Goal: Information Seeking & Learning: Learn about a topic

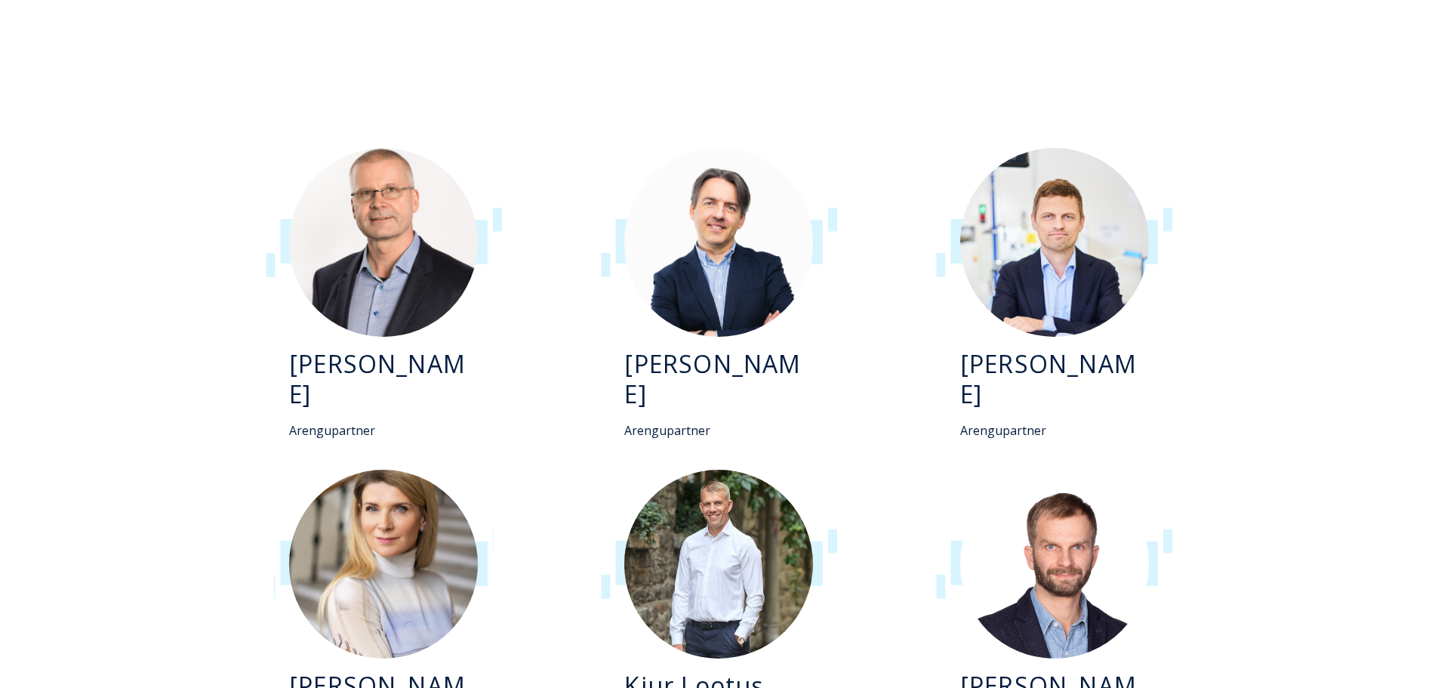
scroll to position [3094, 0]
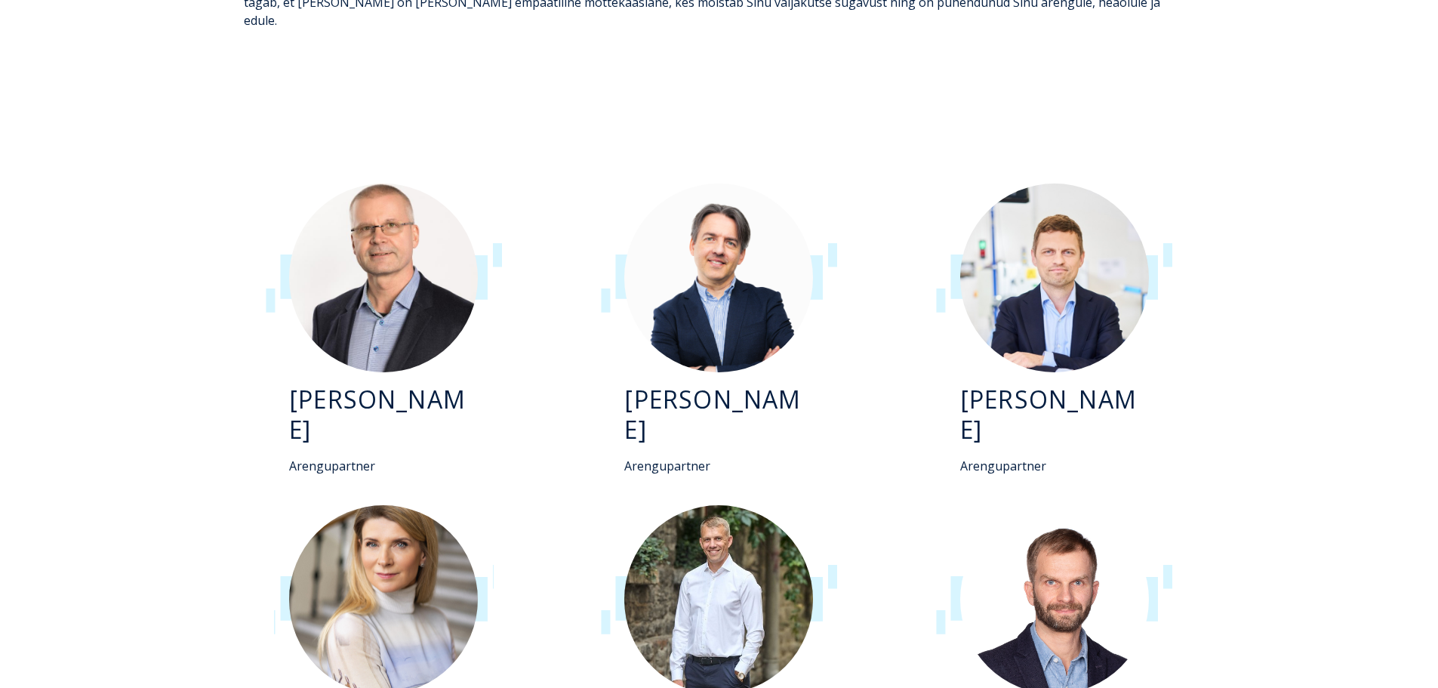
click at [1026, 304] on div "[PERSON_NAME] Arengupartner" at bounding box center [1054, 329] width 280 height 322
click at [736, 384] on h3 "[PERSON_NAME]" at bounding box center [718, 414] width 189 height 60
click at [435, 242] on img at bounding box center [383, 277] width 189 height 189
click at [393, 505] on img at bounding box center [383, 599] width 189 height 189
click at [817, 505] on div at bounding box center [719, 599] width 250 height 189
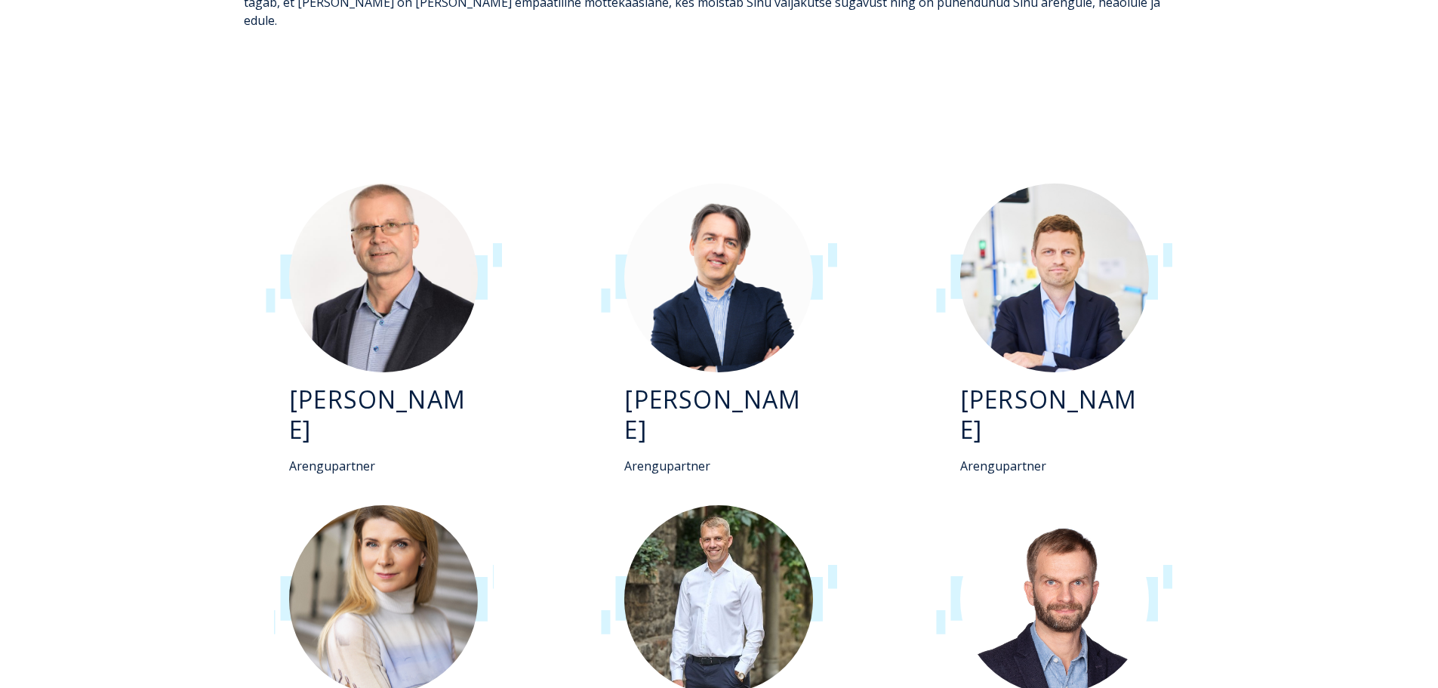
click at [1118, 505] on img at bounding box center [1054, 599] width 189 height 189
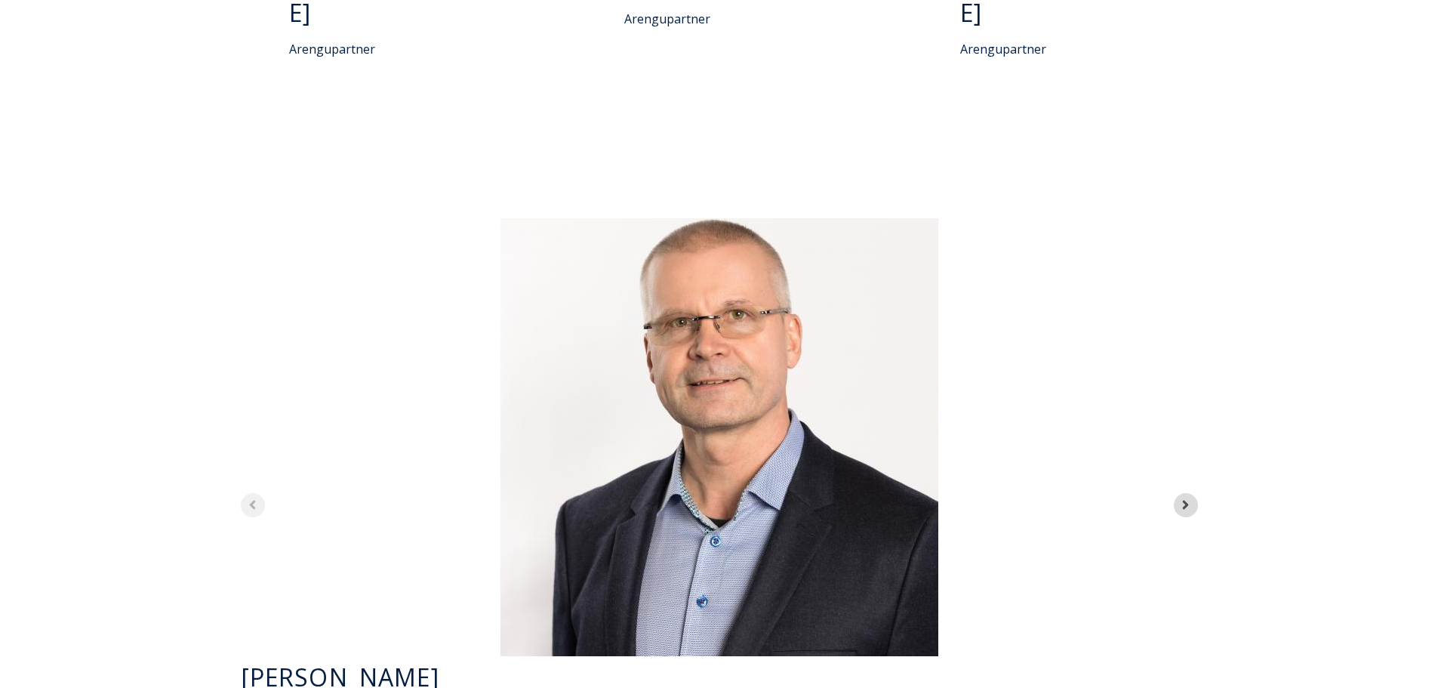
scroll to position [3849, 0]
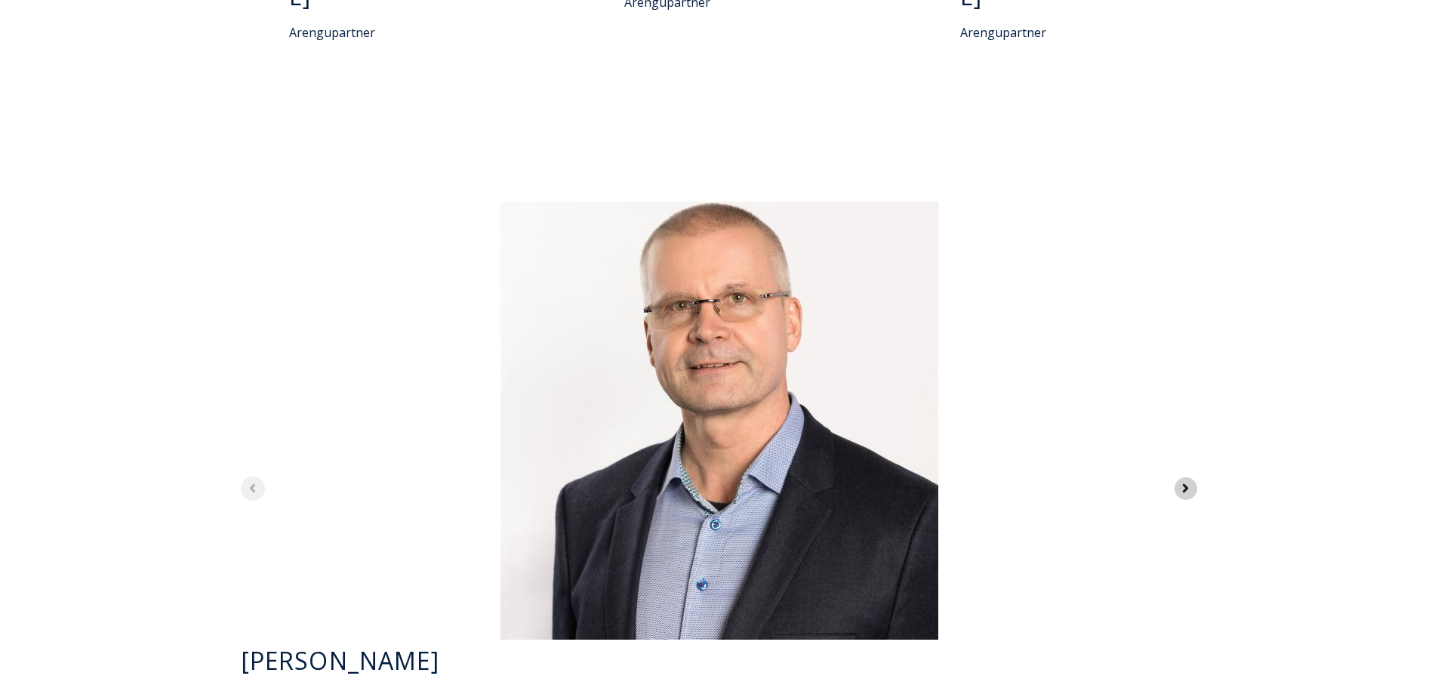
click at [1185, 478] on span "Next slide" at bounding box center [1185, 488] width 14 height 20
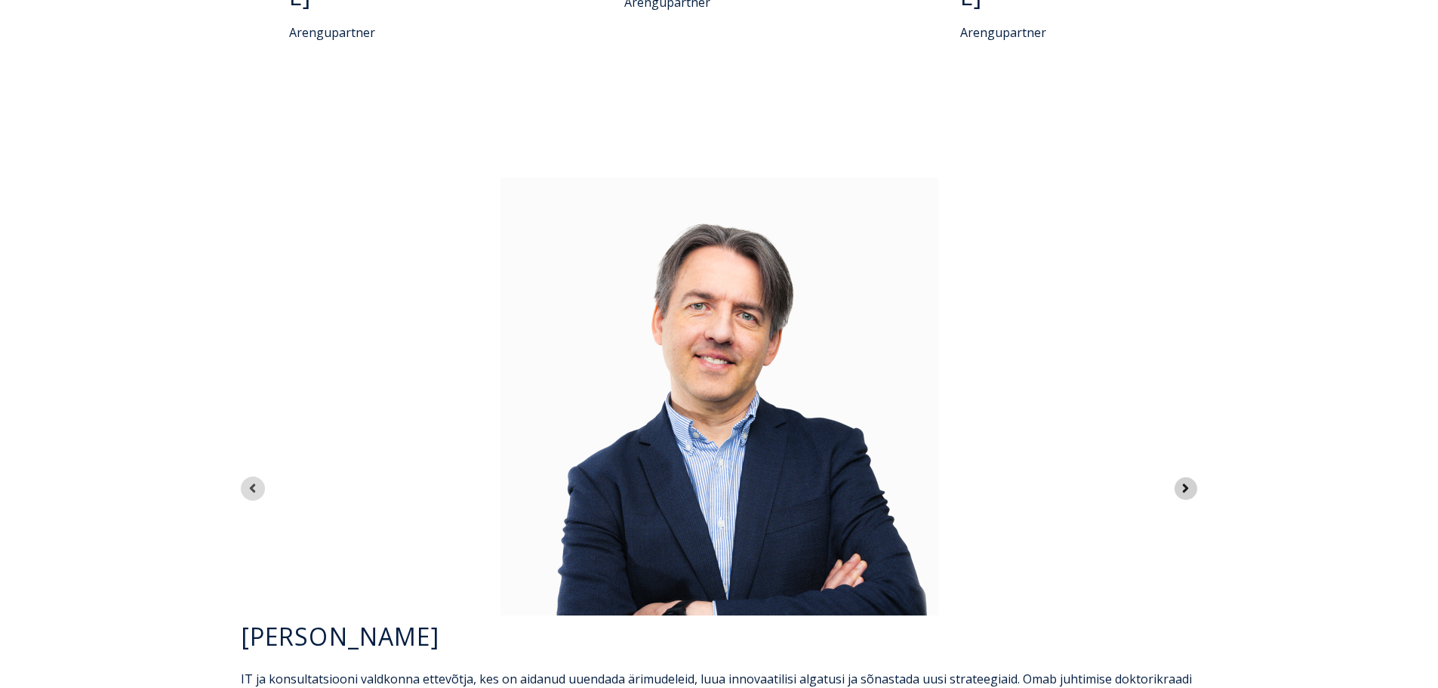
click at [1185, 478] on span "Next slide" at bounding box center [1185, 488] width 14 height 20
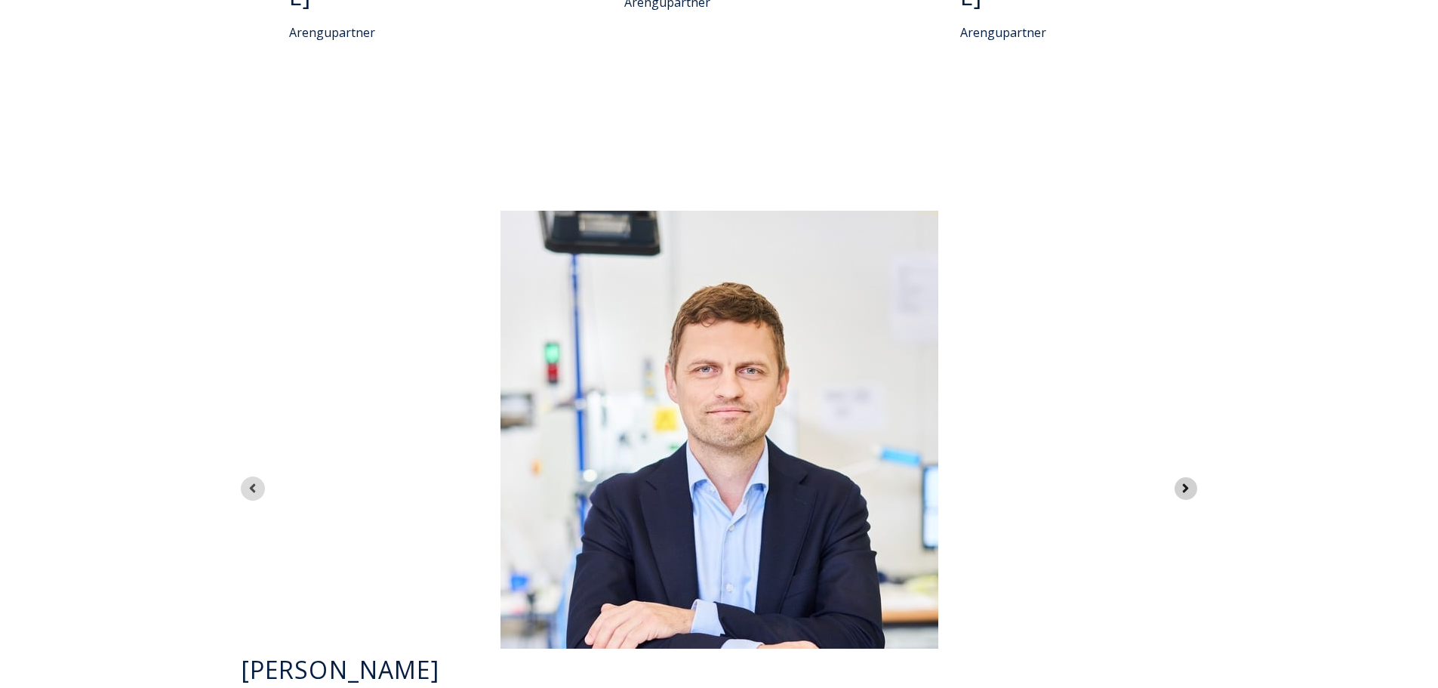
click at [1185, 478] on span "Next slide" at bounding box center [1185, 488] width 14 height 20
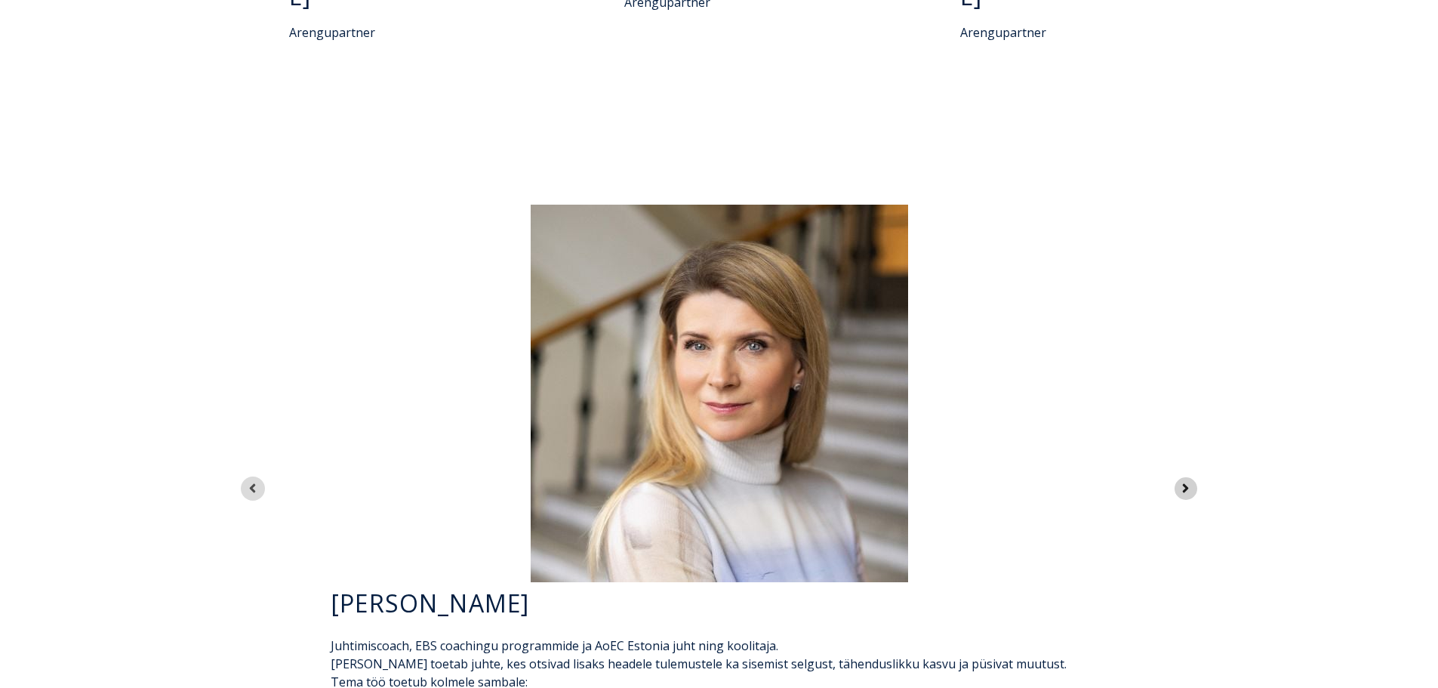
click at [1185, 478] on span "Next slide" at bounding box center [1185, 488] width 14 height 20
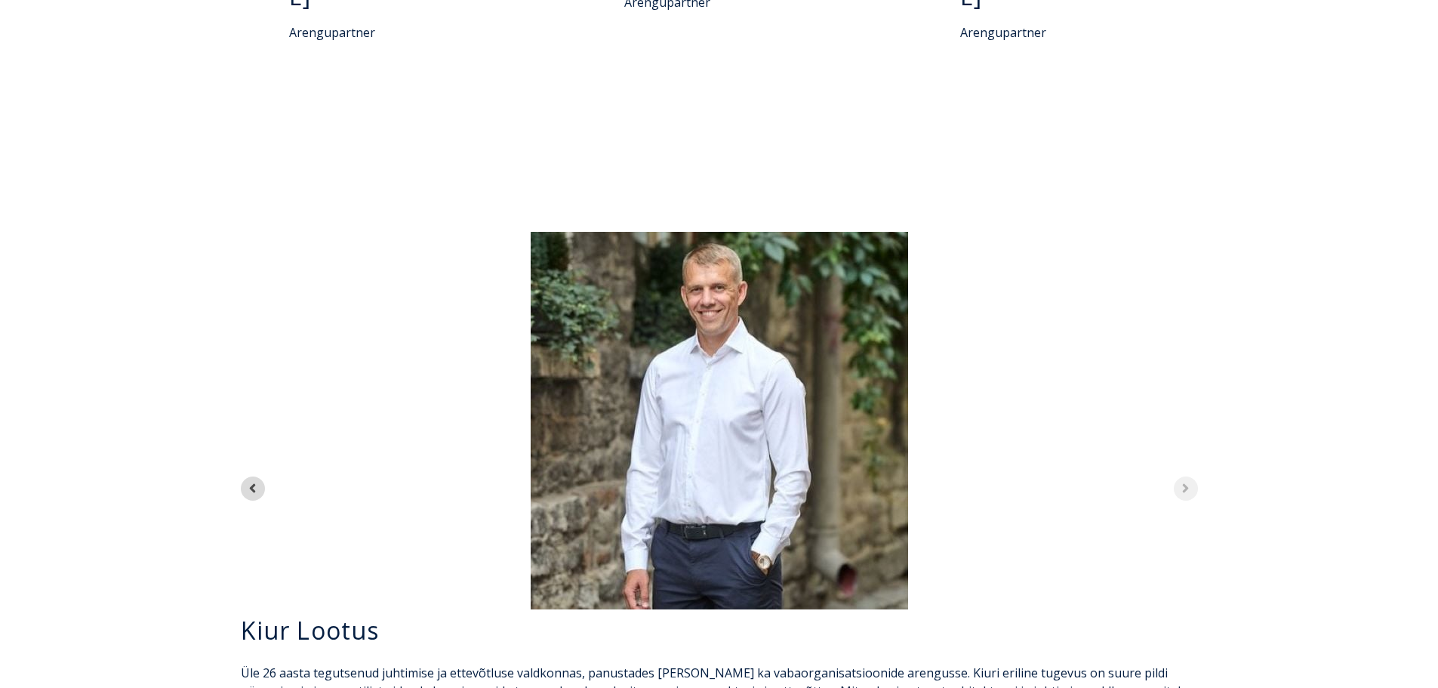
click at [1185, 355] on div "5 of 5" at bounding box center [719, 420] width 981 height 377
click at [1184, 348] on div "5 of 5" at bounding box center [719, 420] width 981 height 377
click at [257, 481] on icon "Previous slide" at bounding box center [252, 488] width 14 height 14
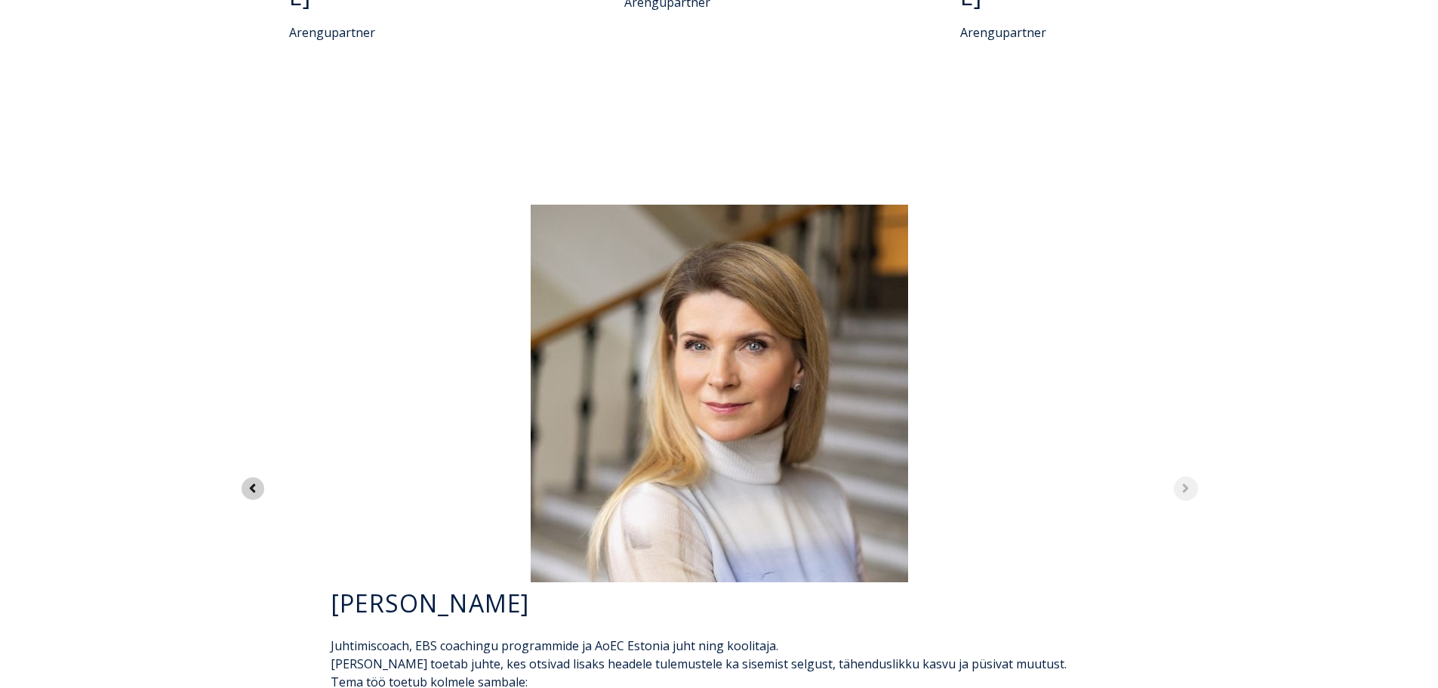
click at [257, 481] on icon "Previous slide" at bounding box center [252, 488] width 14 height 14
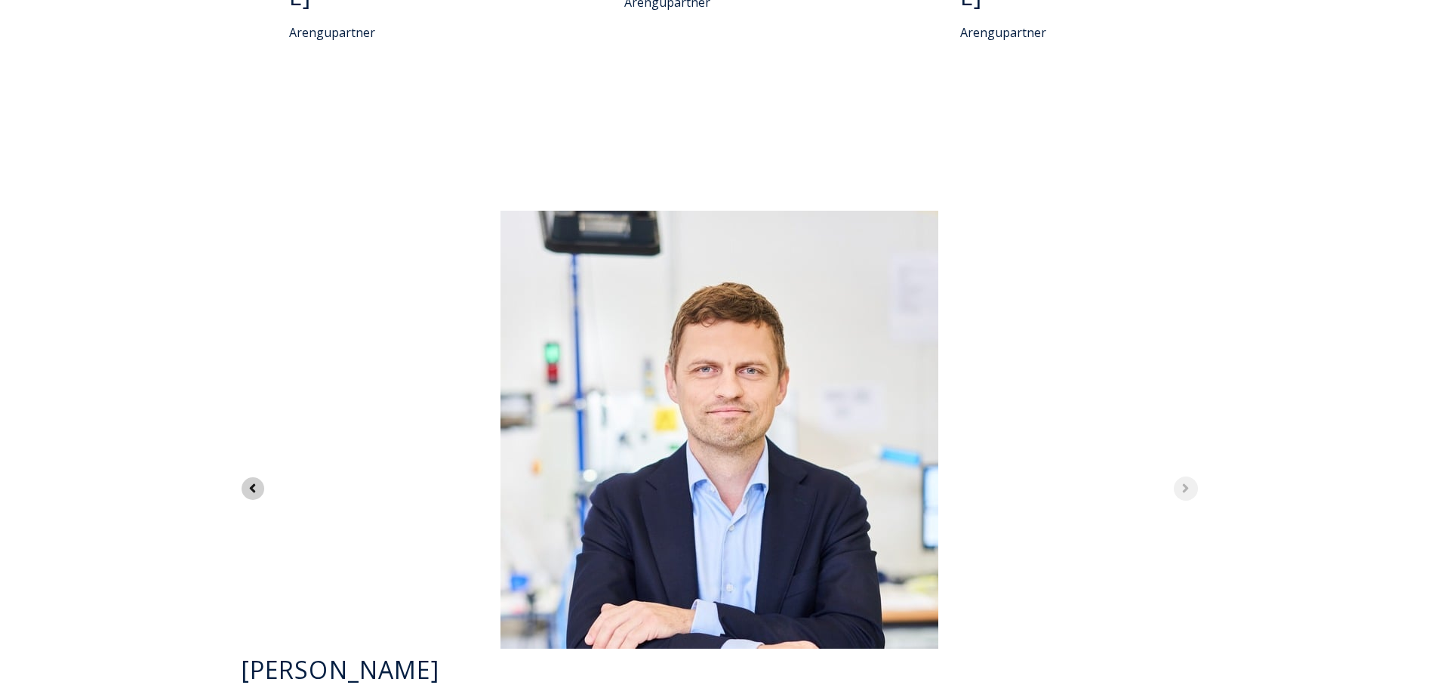
click at [257, 481] on icon "Previous slide" at bounding box center [252, 488] width 14 height 14
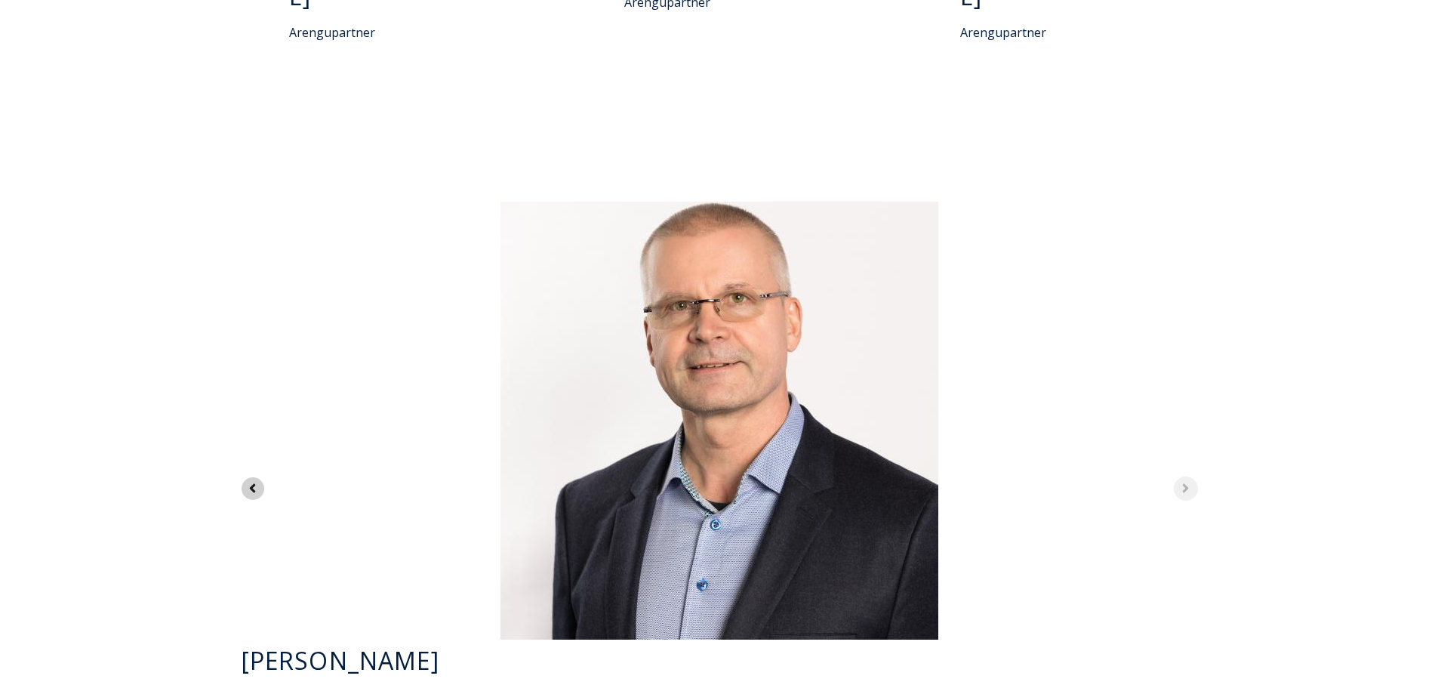
click at [257, 481] on icon "Previous slide" at bounding box center [252, 488] width 14 height 14
click at [257, 349] on div "1 of 5" at bounding box center [719, 421] width 981 height 438
click at [1187, 481] on icon "Next slide" at bounding box center [1185, 488] width 14 height 14
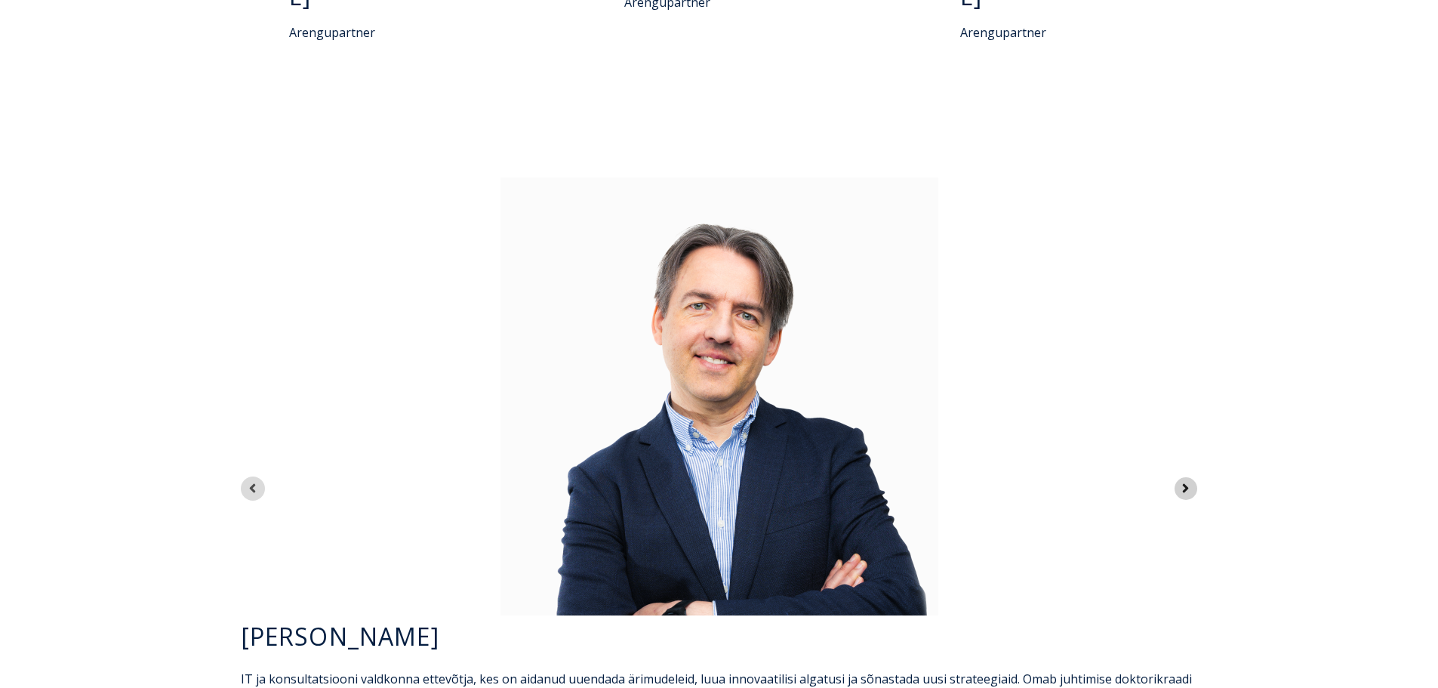
click at [1187, 481] on icon "Next slide" at bounding box center [1185, 488] width 14 height 14
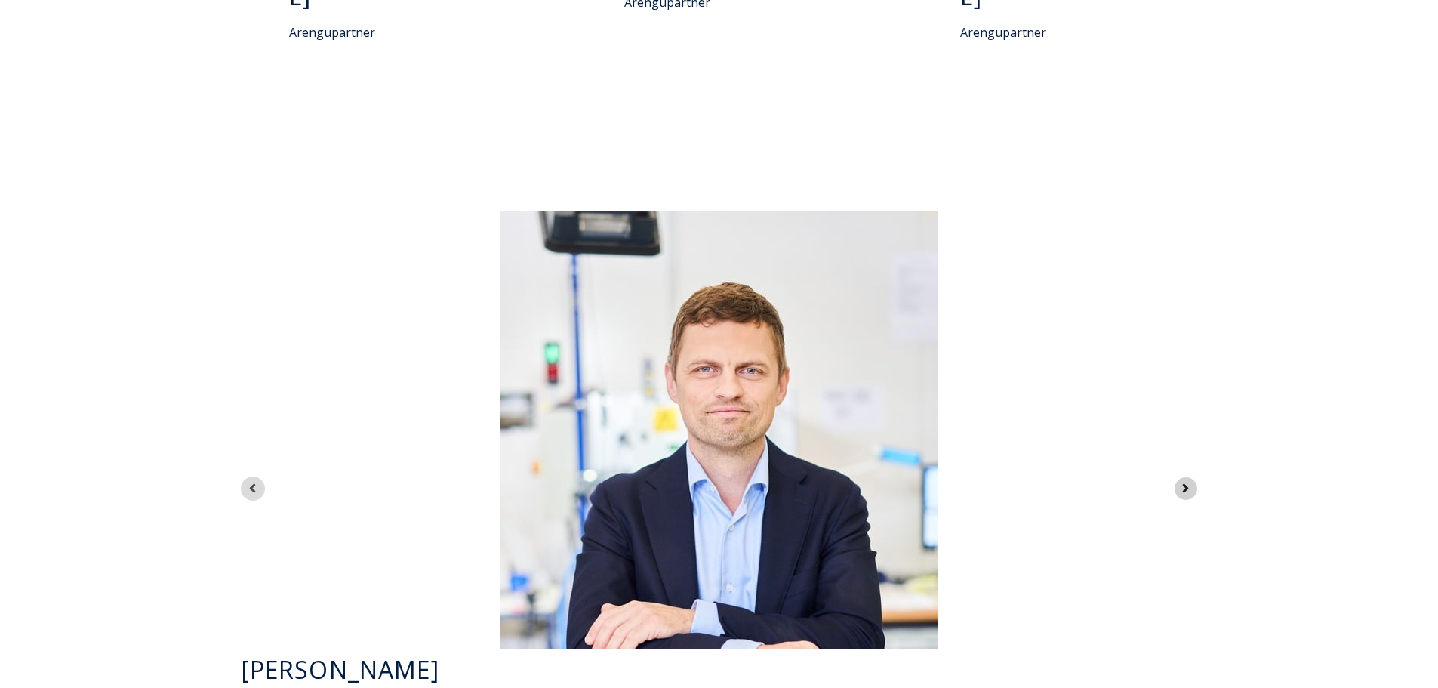
click at [1187, 481] on icon "Next slide" at bounding box center [1185, 488] width 14 height 14
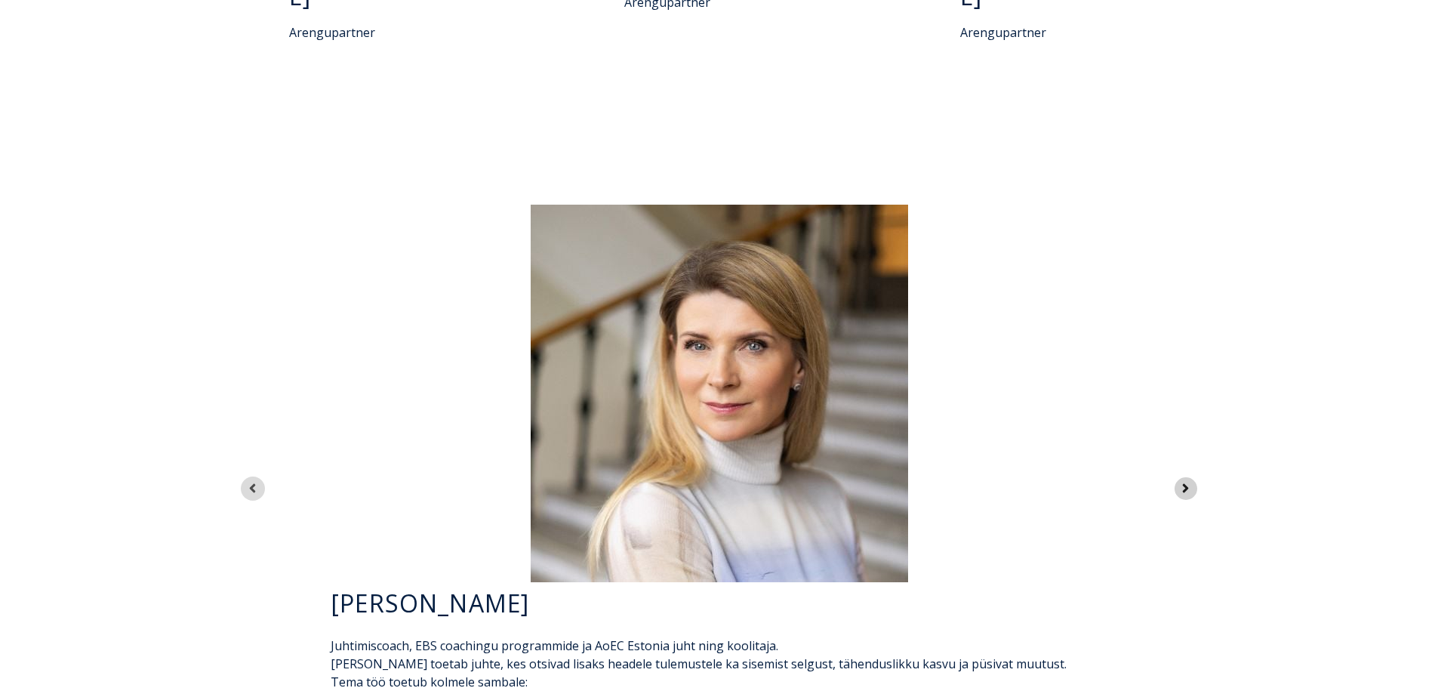
click at [1187, 481] on icon "Next slide" at bounding box center [1185, 488] width 14 height 14
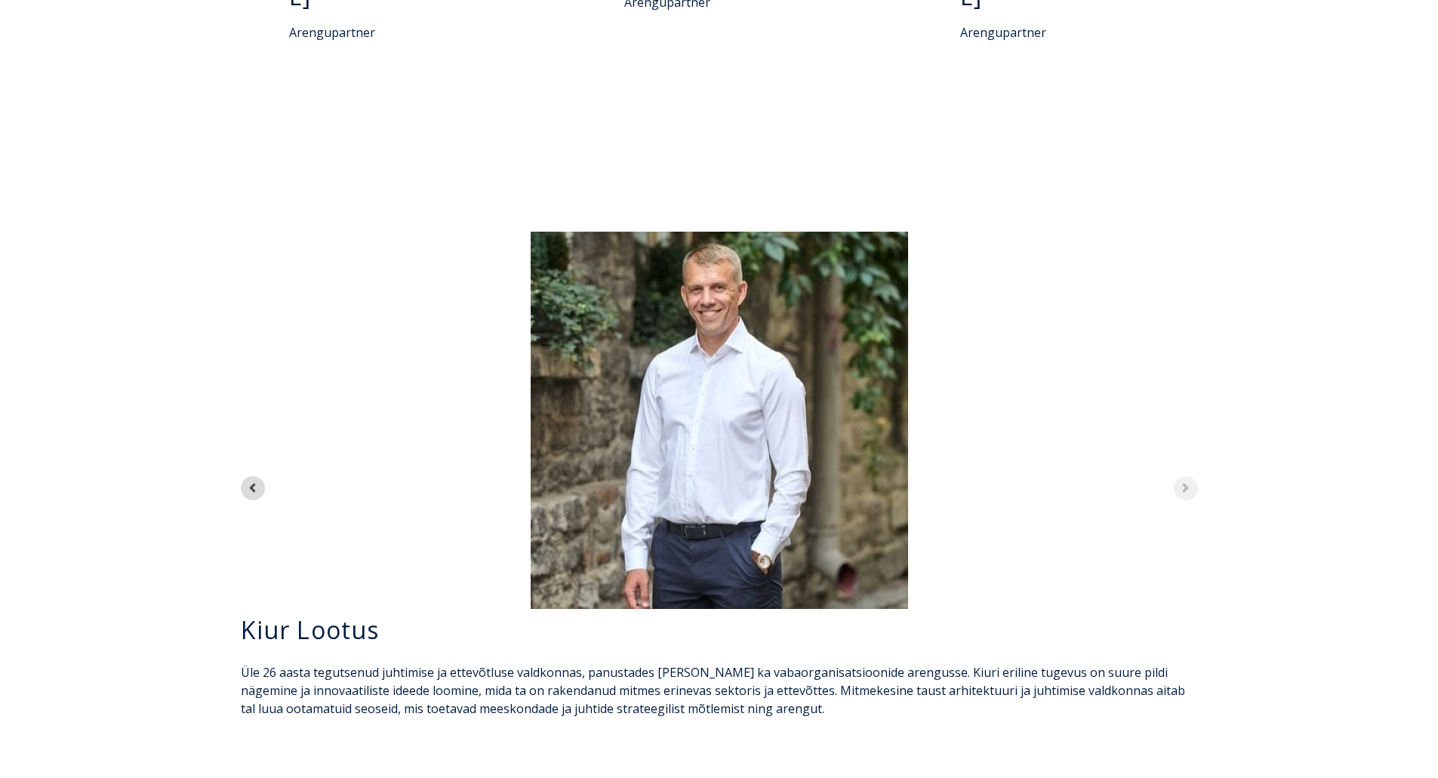
click at [1175, 347] on div "5 of 5" at bounding box center [719, 420] width 981 height 377
click at [1185, 343] on div "5 of 5" at bounding box center [719, 420] width 981 height 377
click at [251, 481] on icon "Previous slide" at bounding box center [252, 488] width 14 height 14
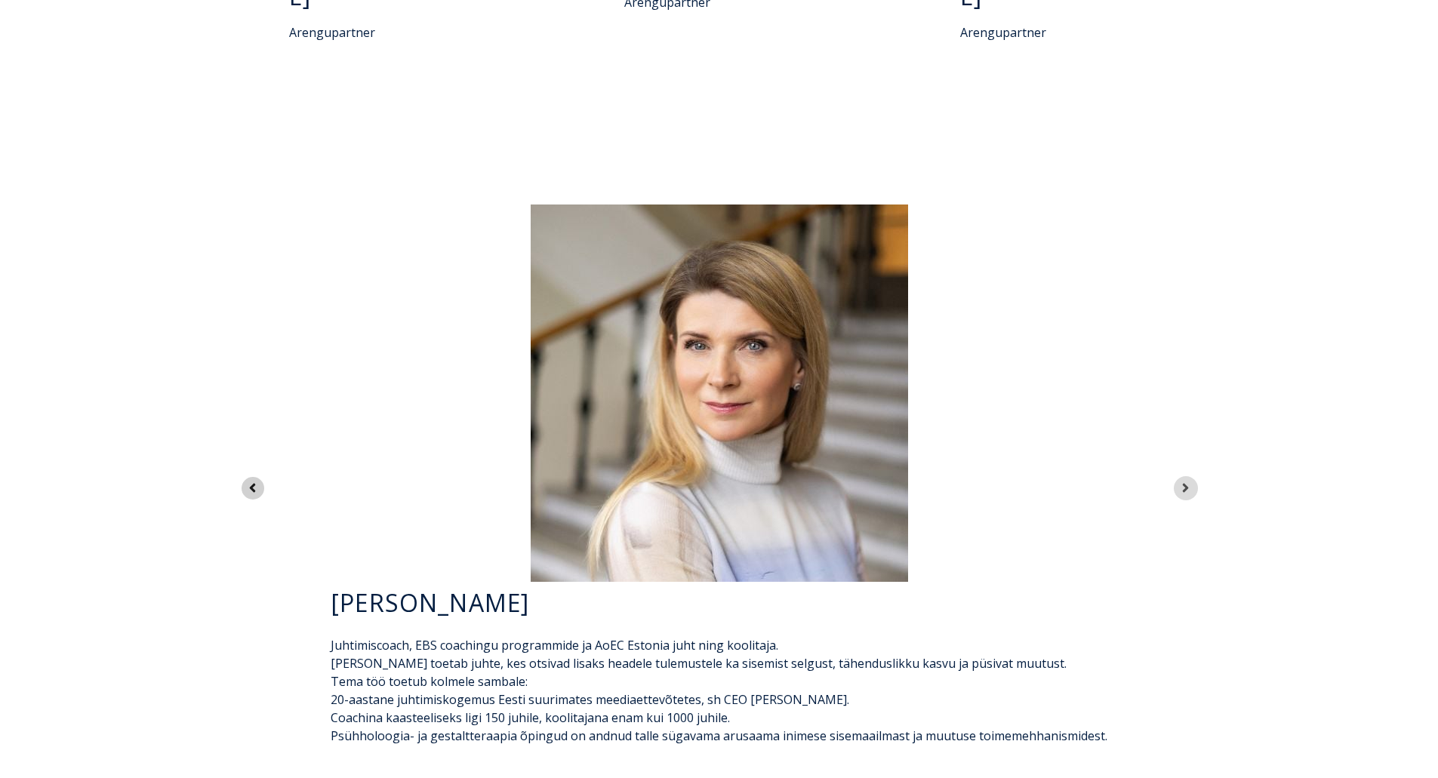
click at [254, 481] on icon "Previous slide" at bounding box center [252, 488] width 14 height 14
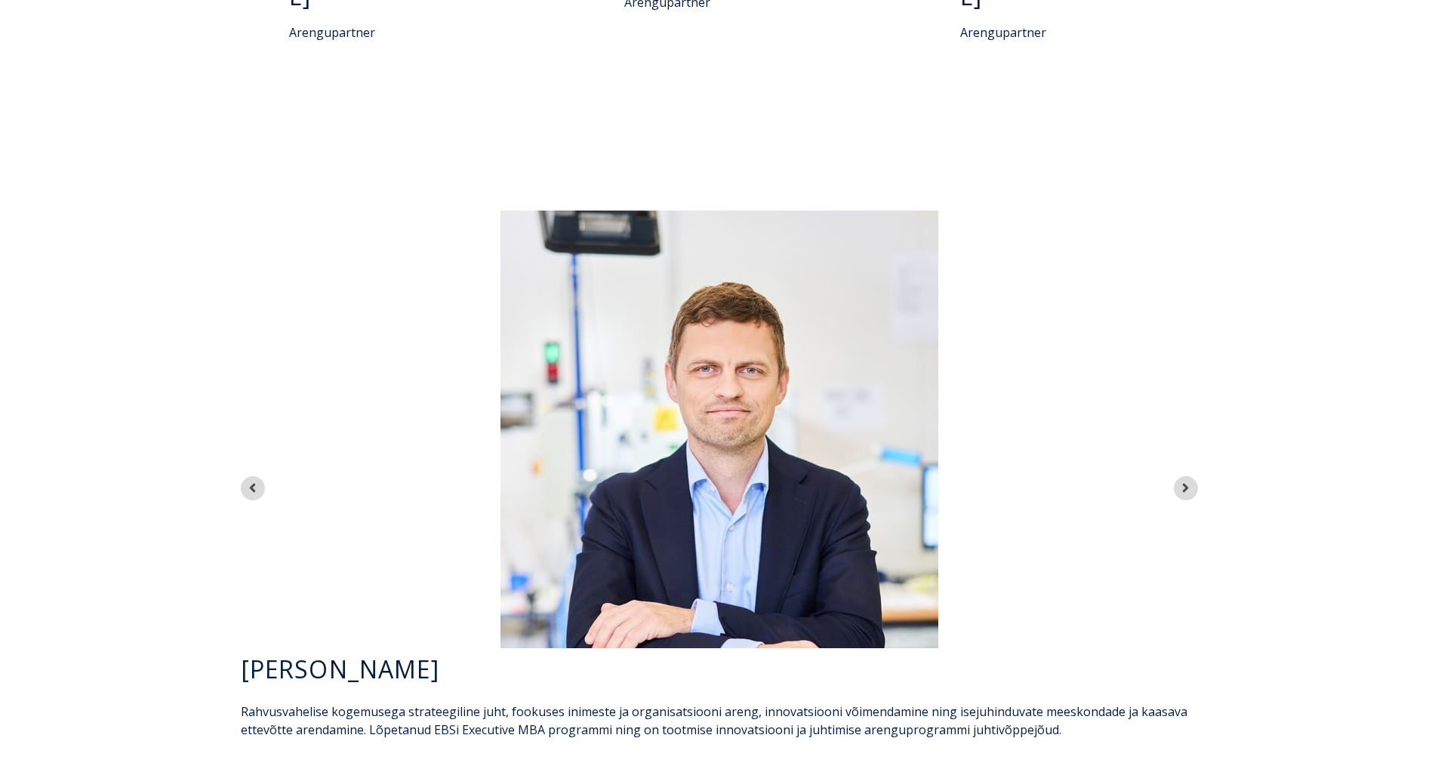
click at [419, 687] on p "Rahvusvahelise kogemusega strateegiline juht, fookuses inimeste ja organisatsio…" at bounding box center [719, 721] width 957 height 36
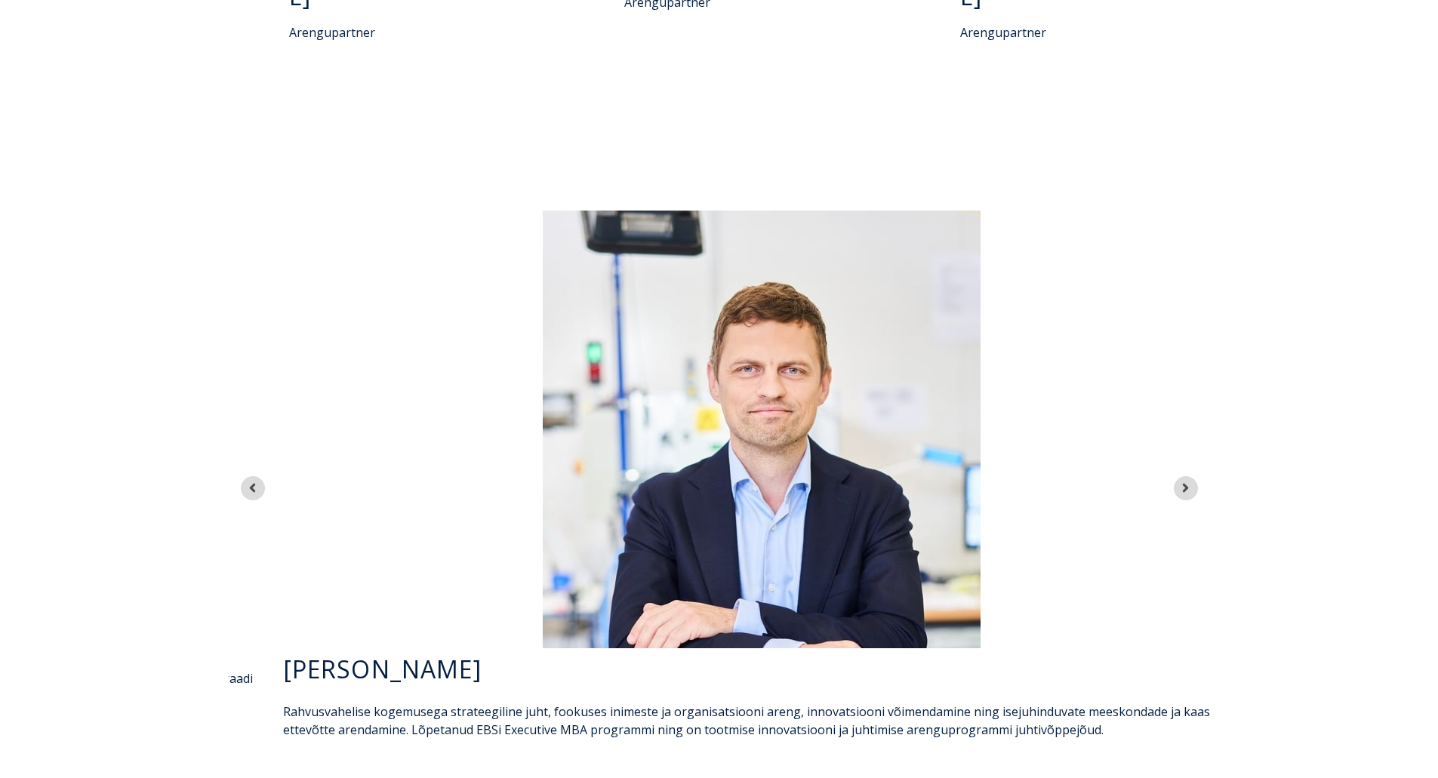
drag, startPoint x: 373, startPoint y: 585, endPoint x: 415, endPoint y: 588, distance: 42.4
click at [415, 687] on p "Rahvusvahelise kogemusega strateegiline juht, fookuses inimeste ja organisatsio…" at bounding box center [761, 721] width 957 height 36
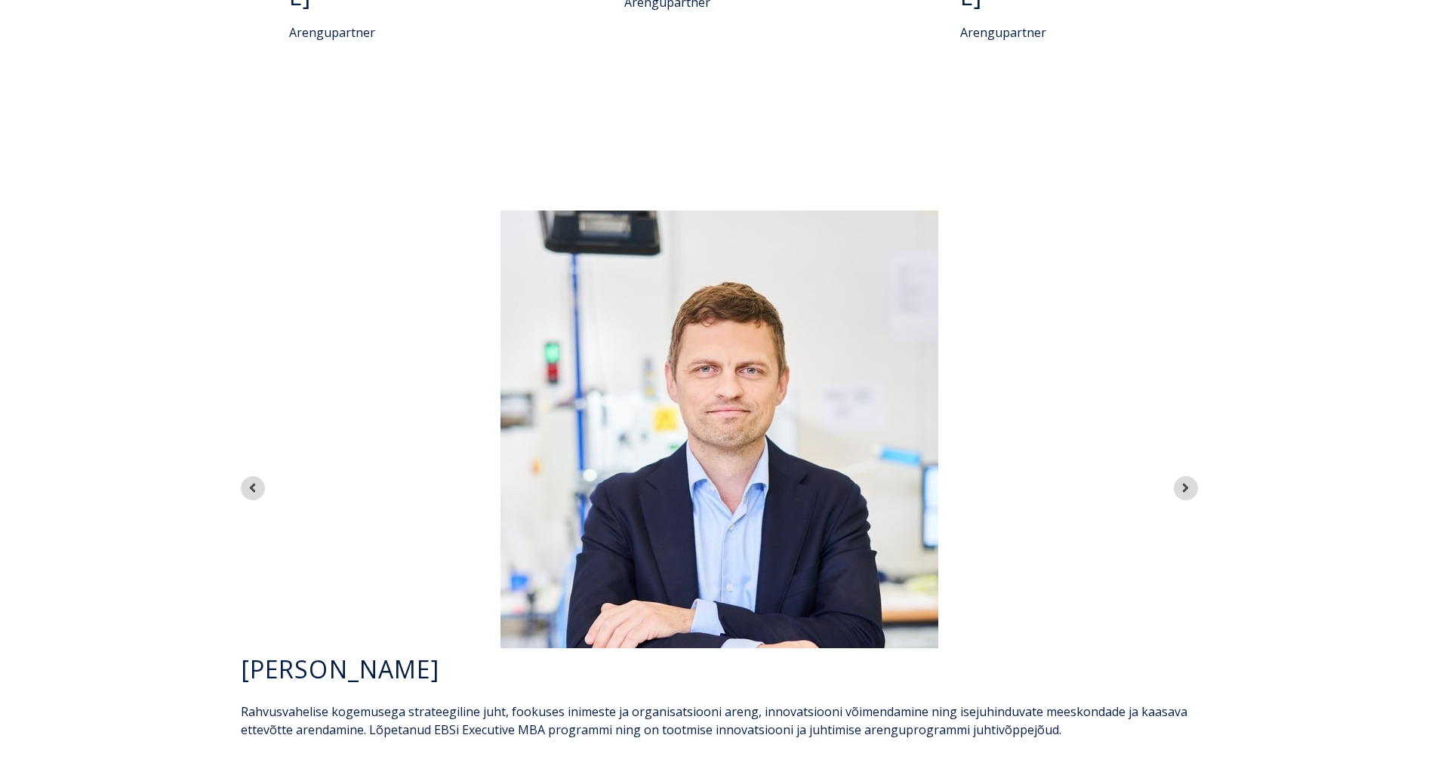
click at [416, 687] on p "Rahvusvahelise kogemusega strateegiline juht, fookuses inimeste ja organisatsio…" at bounding box center [719, 721] width 957 height 36
